Goal: Transaction & Acquisition: Obtain resource

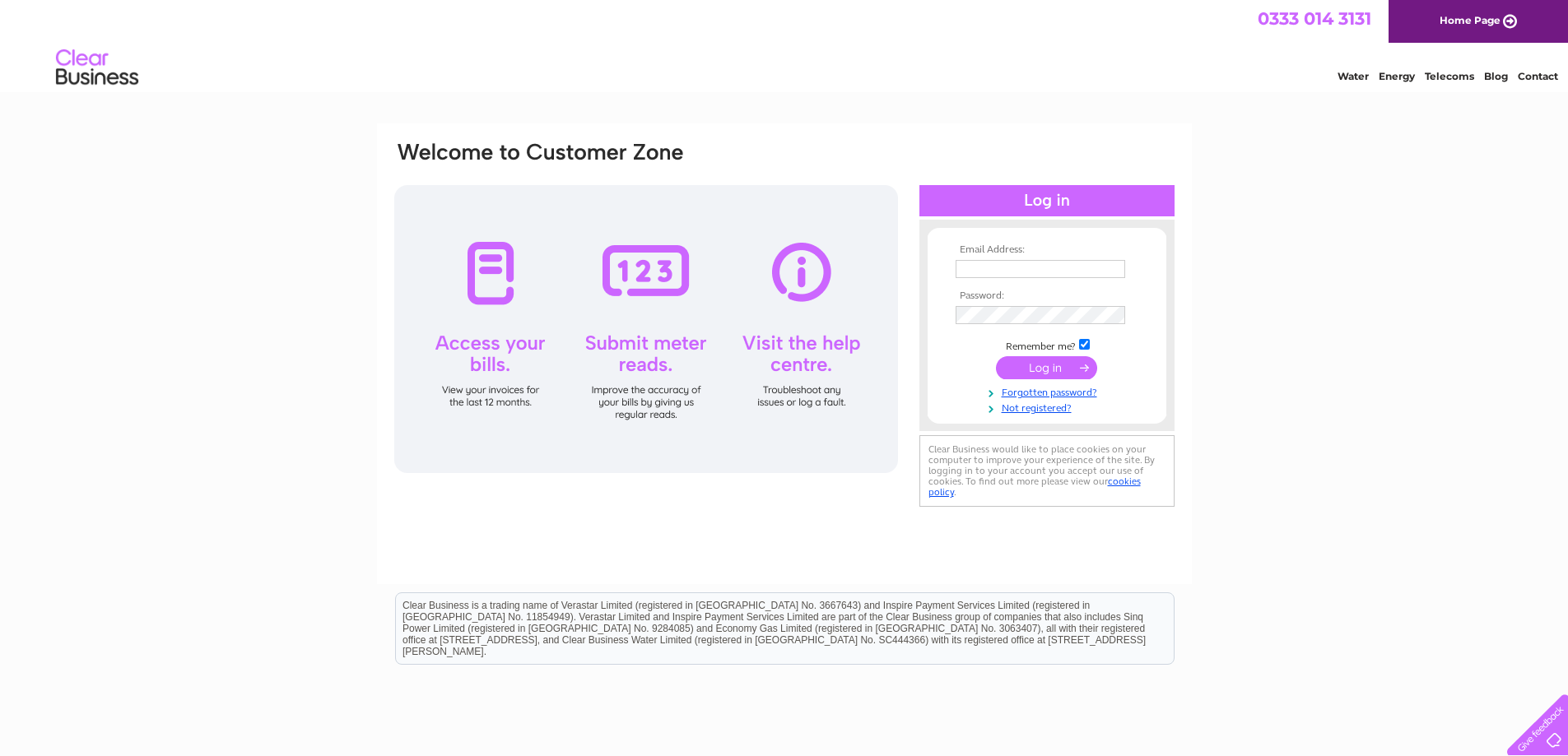
click at [1111, 272] on input "text" at bounding box center [1040, 269] width 170 height 18
paste input "jackie.alexander@scotwest.co.uk"
type input "jackie.alexander@scotwest.co.uk"
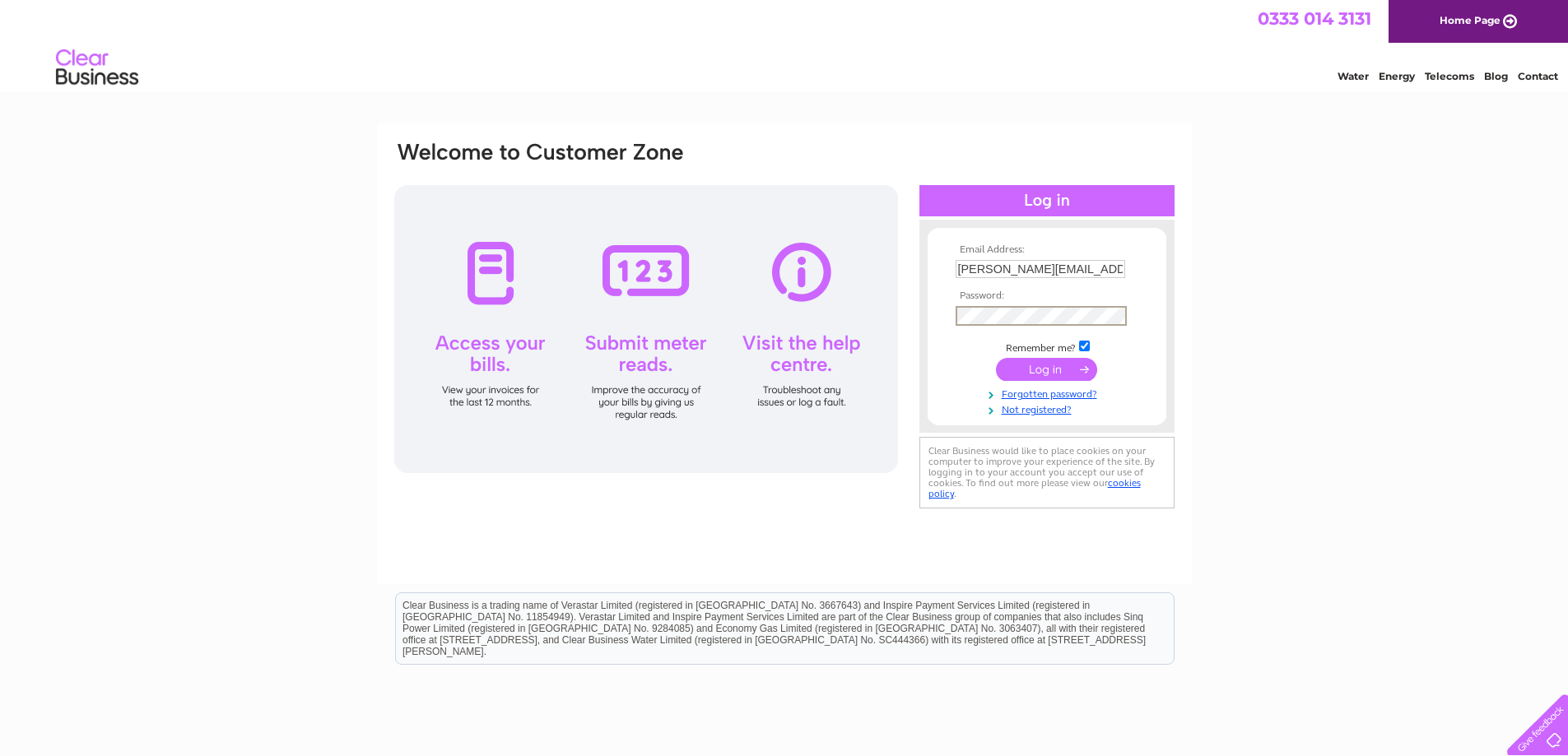
click at [1068, 373] on input "submit" at bounding box center [1047, 369] width 101 height 23
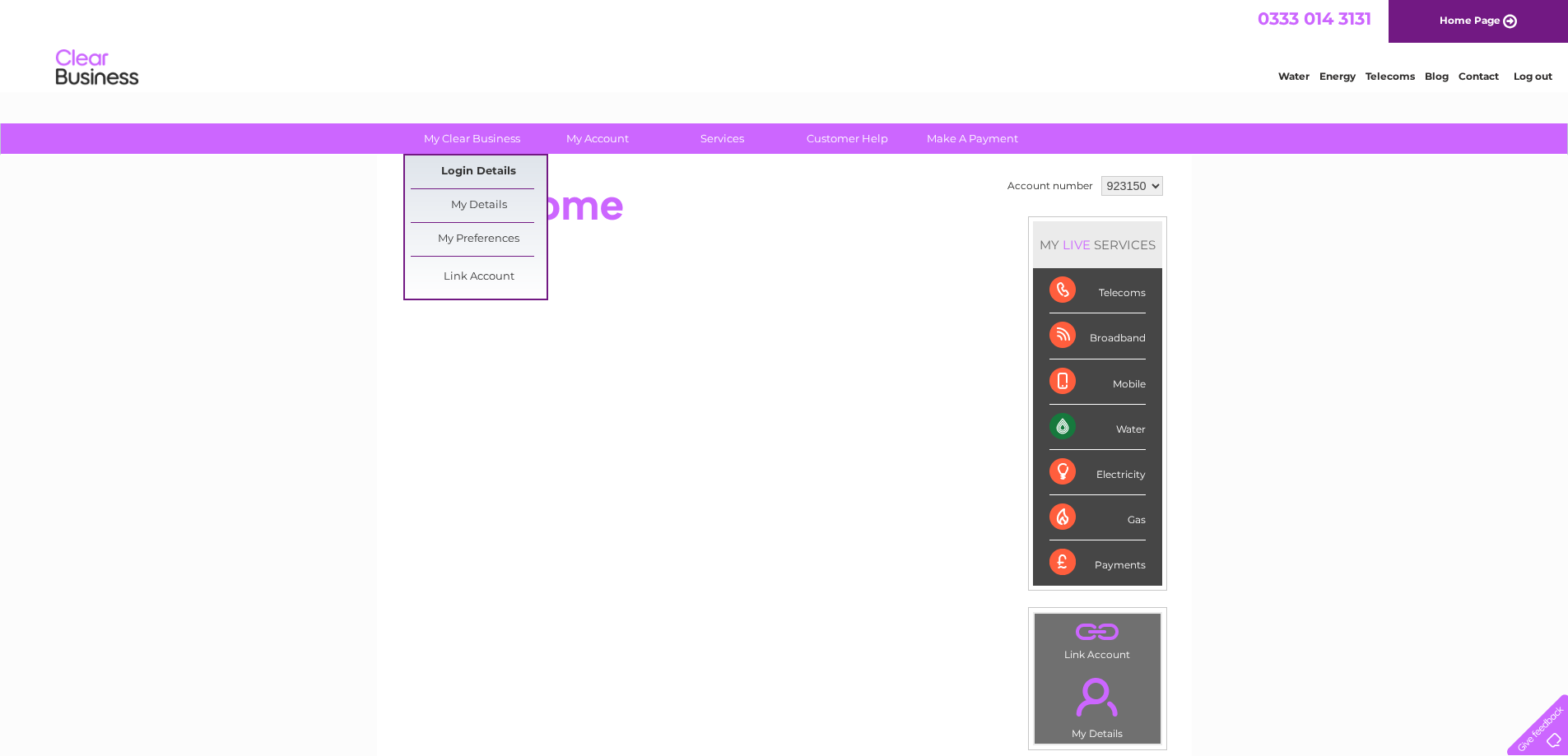
click at [492, 176] on link "Login Details" at bounding box center [479, 172] width 136 height 33
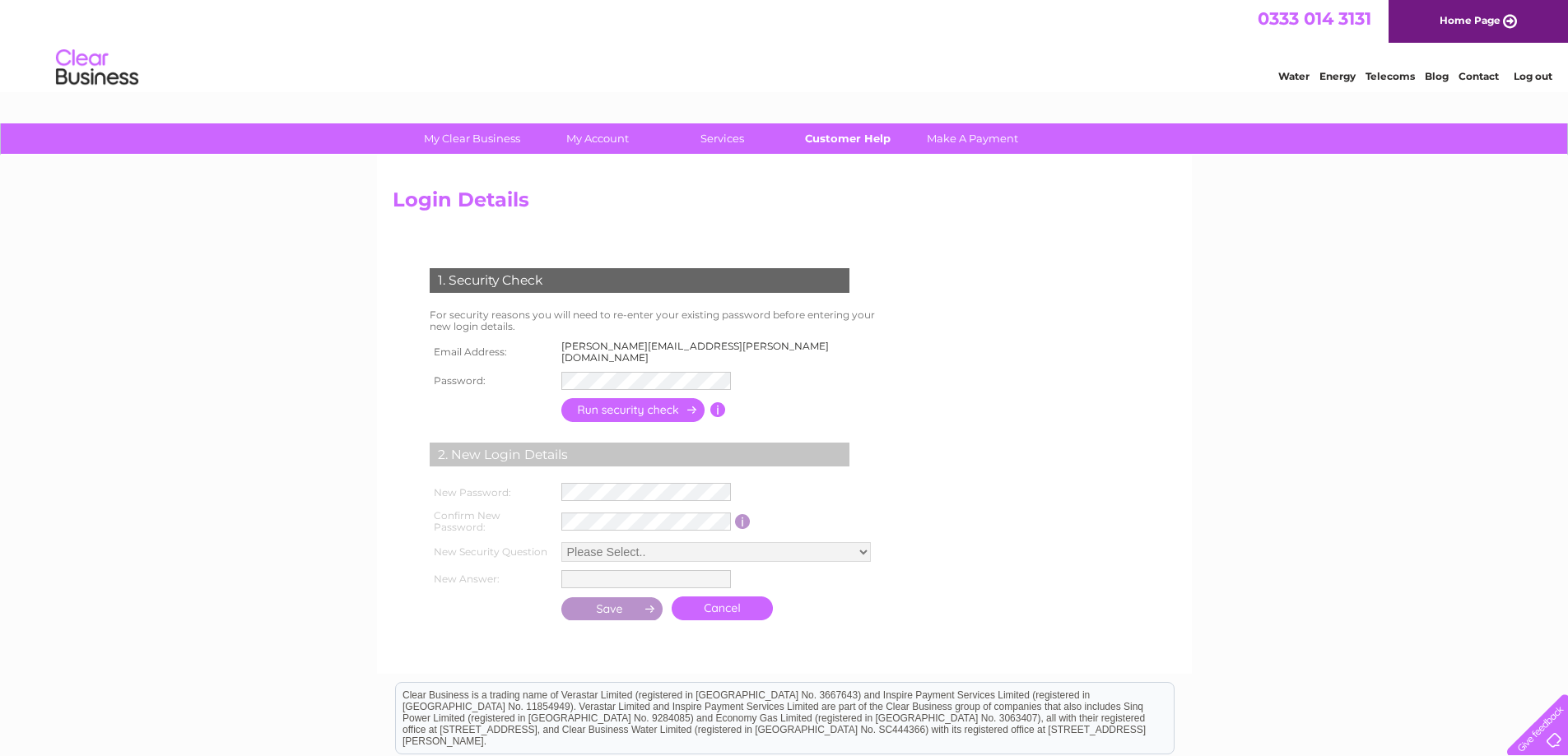
click at [848, 132] on link "Customer Help" at bounding box center [847, 138] width 136 height 31
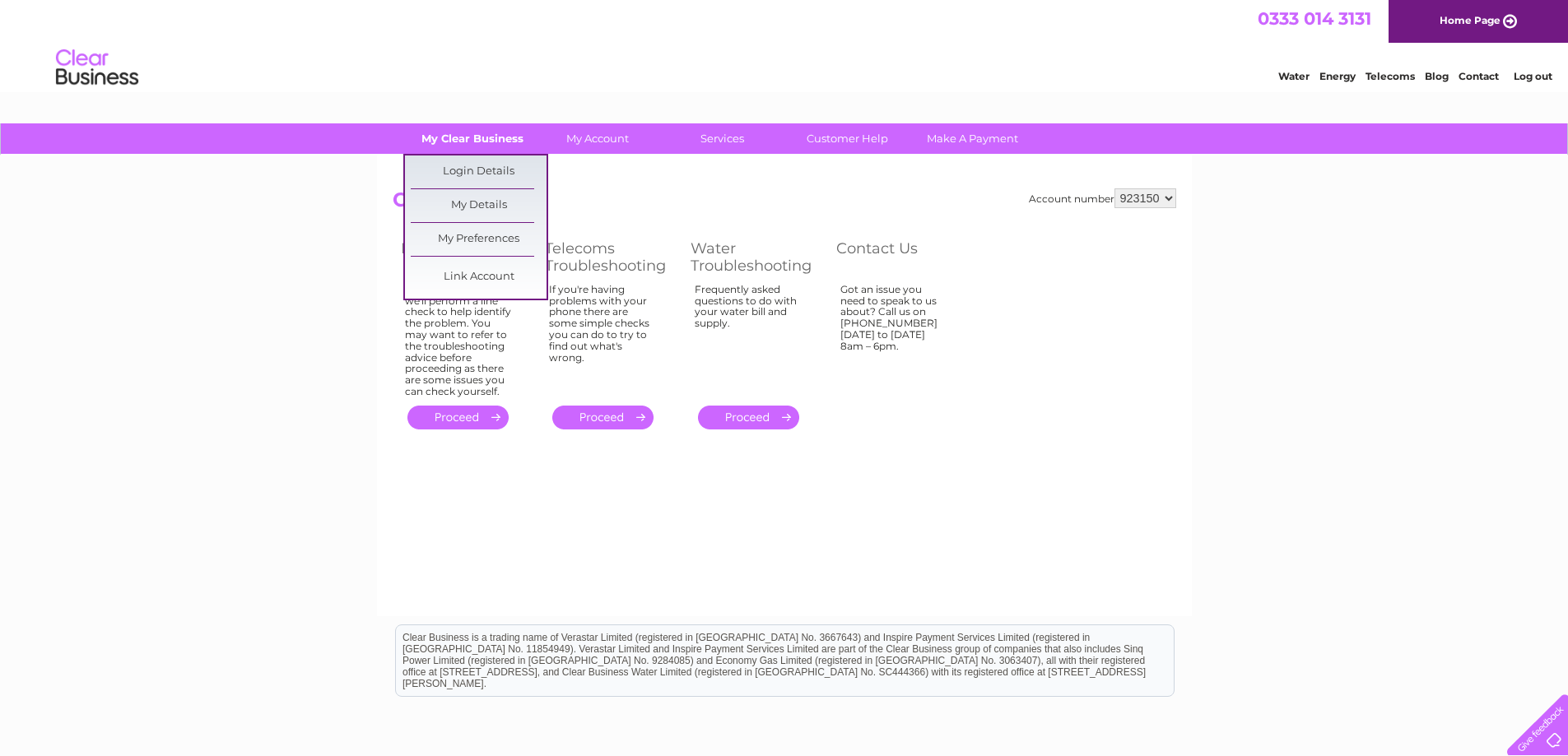
click at [484, 136] on link "My Clear Business" at bounding box center [472, 138] width 136 height 31
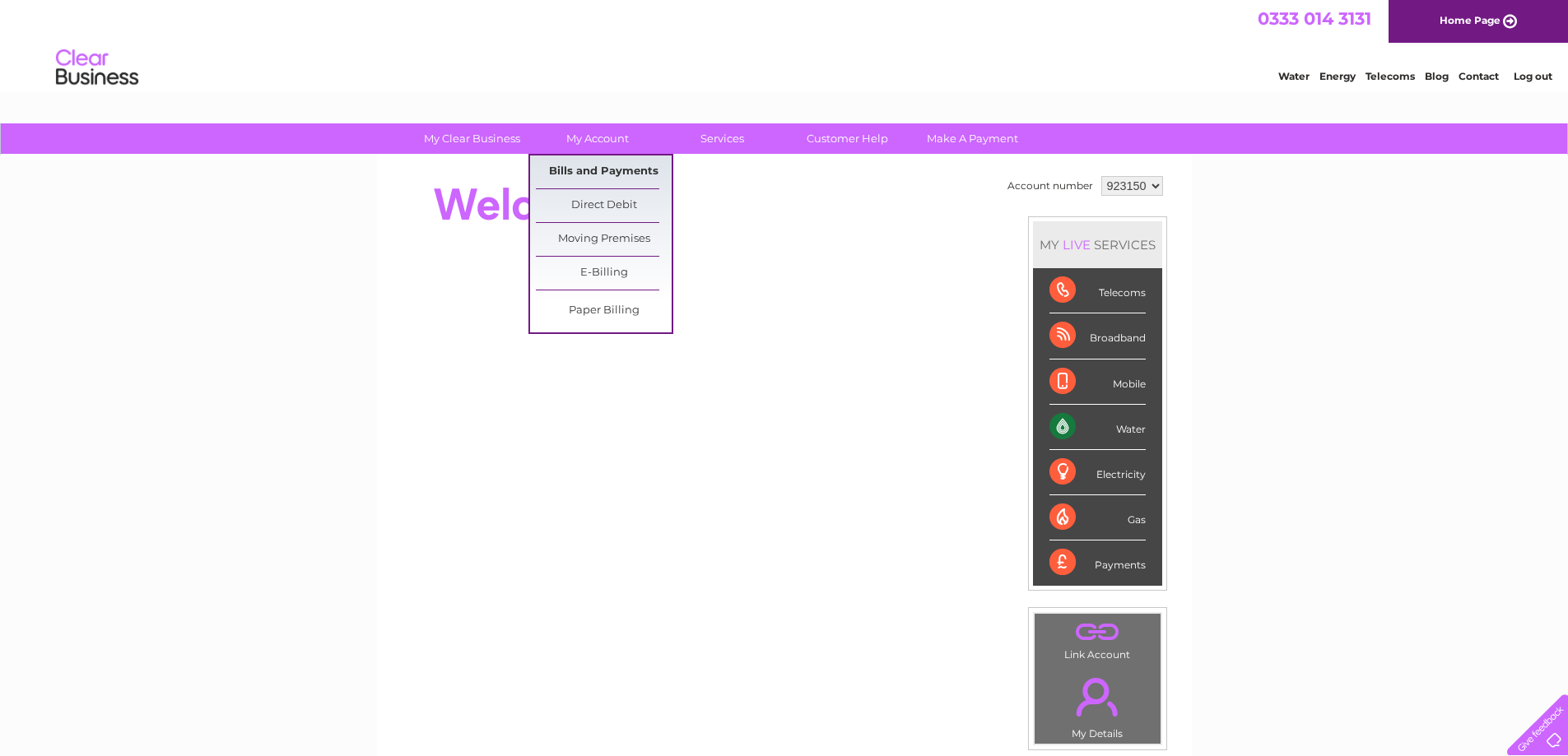
click at [591, 184] on link "Bills and Payments" at bounding box center [604, 172] width 136 height 33
click at [593, 175] on link "Bills and Payments" at bounding box center [604, 172] width 136 height 33
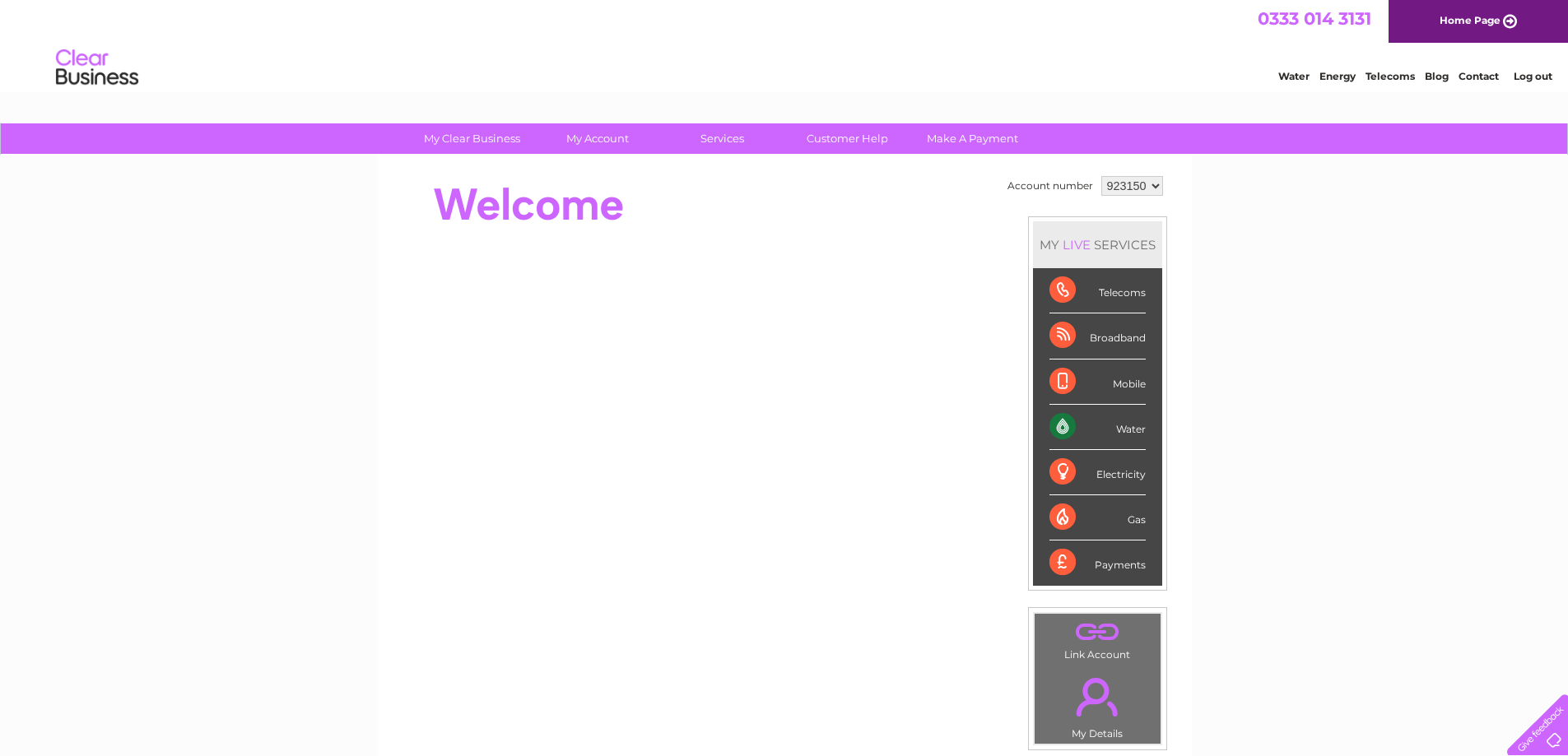
click at [229, 256] on div "My Clear Business Login Details My Details My Preferences Link Account My Accou…" at bounding box center [784, 585] width 1568 height 925
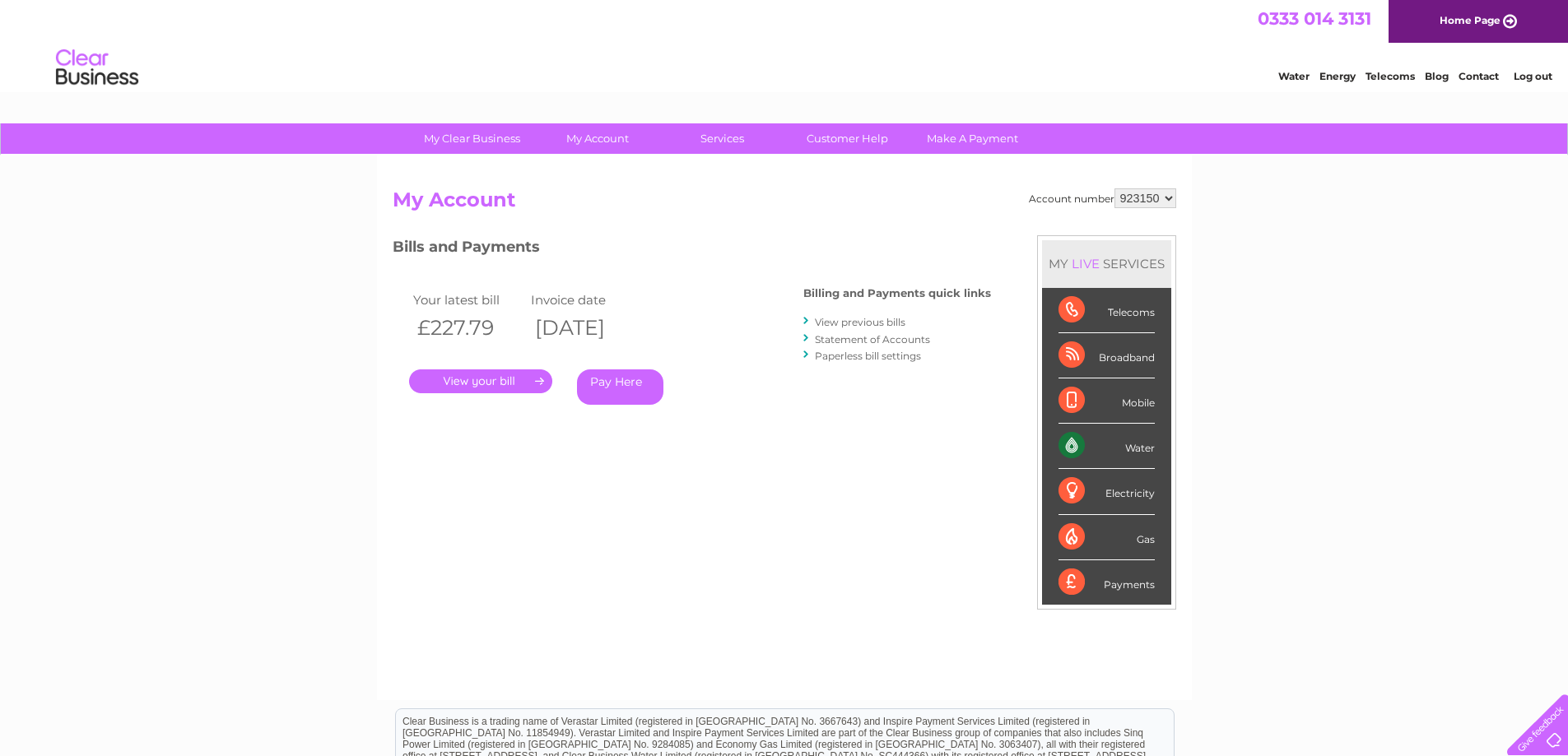
click at [480, 390] on link "." at bounding box center [480, 381] width 143 height 24
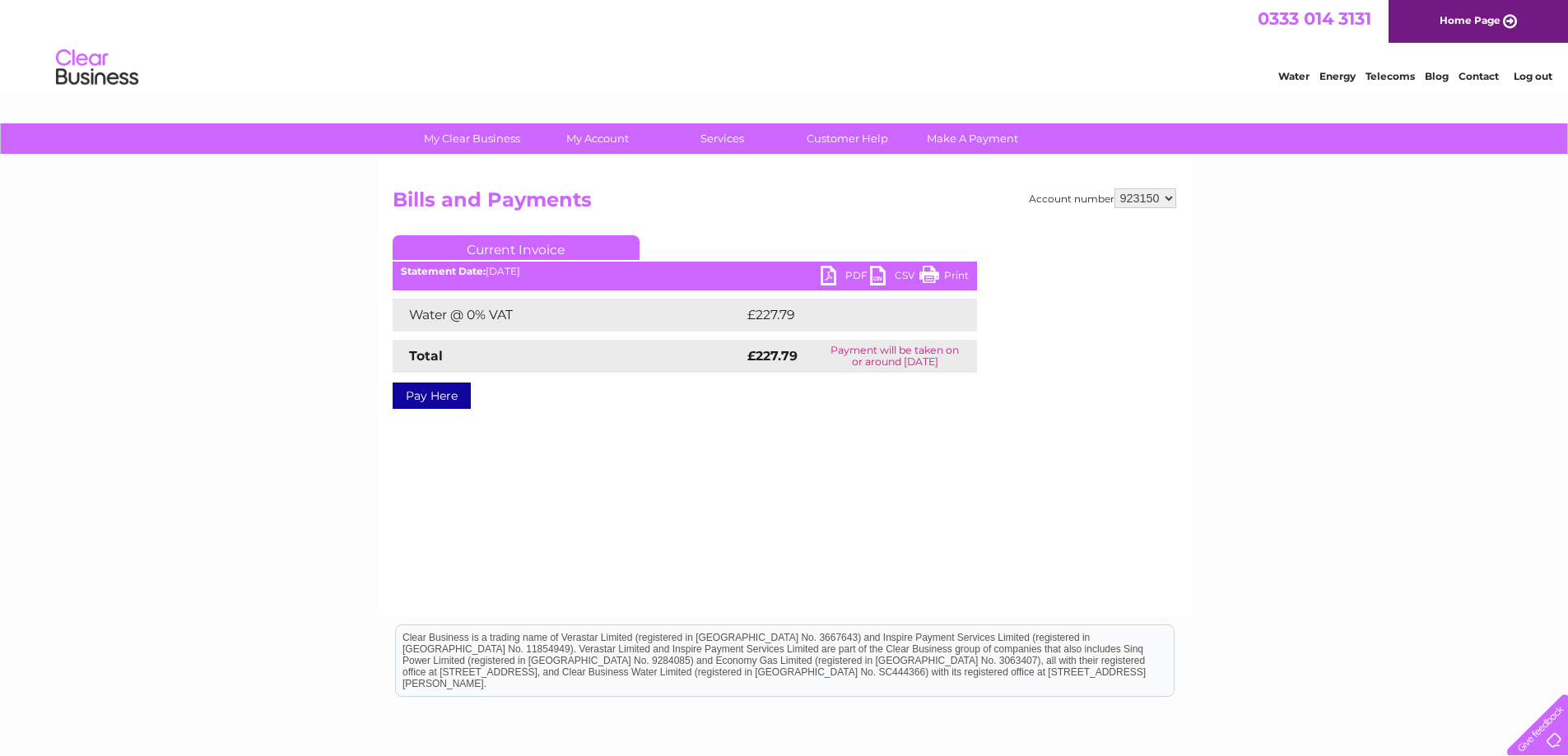
click at [837, 274] on link "PDF" at bounding box center [846, 277] width 50 height 24
click at [165, 194] on div "My Clear Business Login Details My Details My Preferences Link Account My Accou…" at bounding box center [784, 510] width 1568 height 774
